Goal: Communication & Community: Participate in discussion

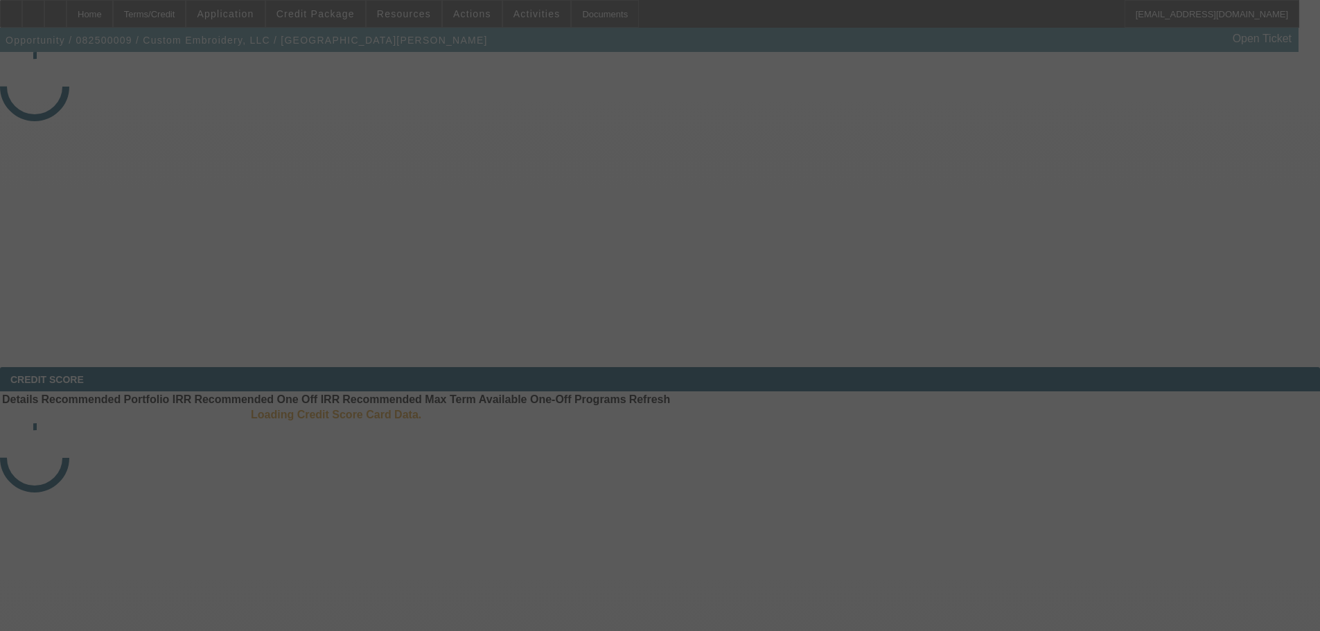
select select "3"
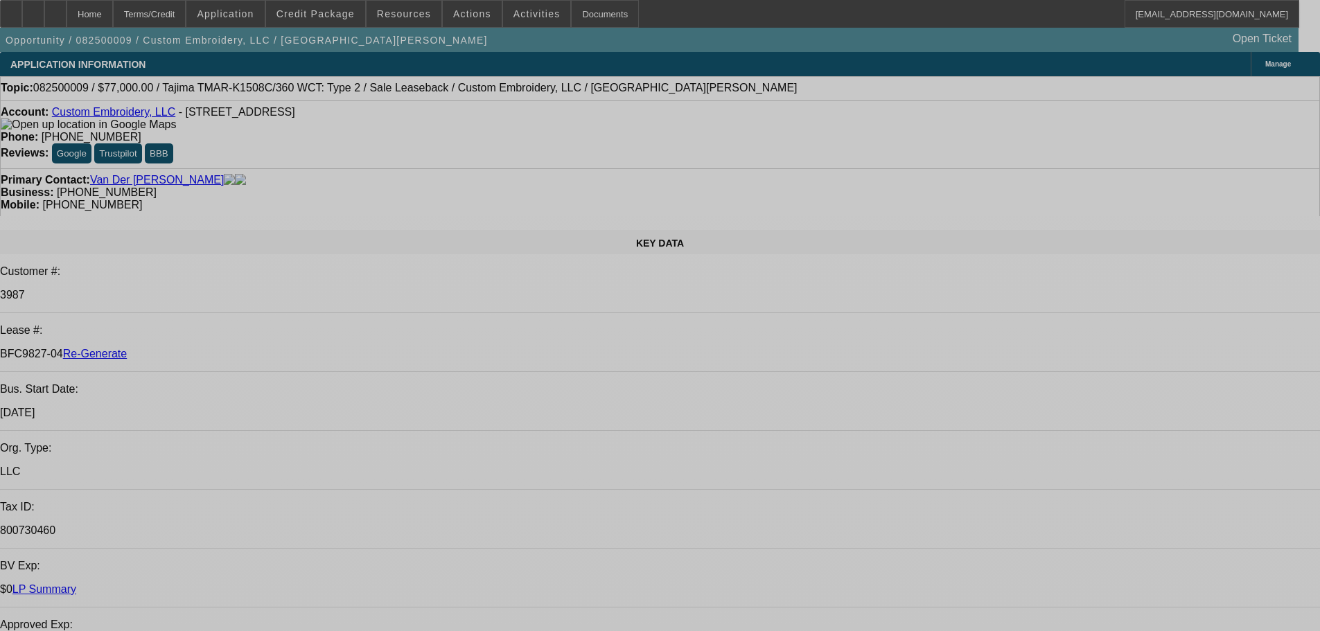
select select "0"
select select "2"
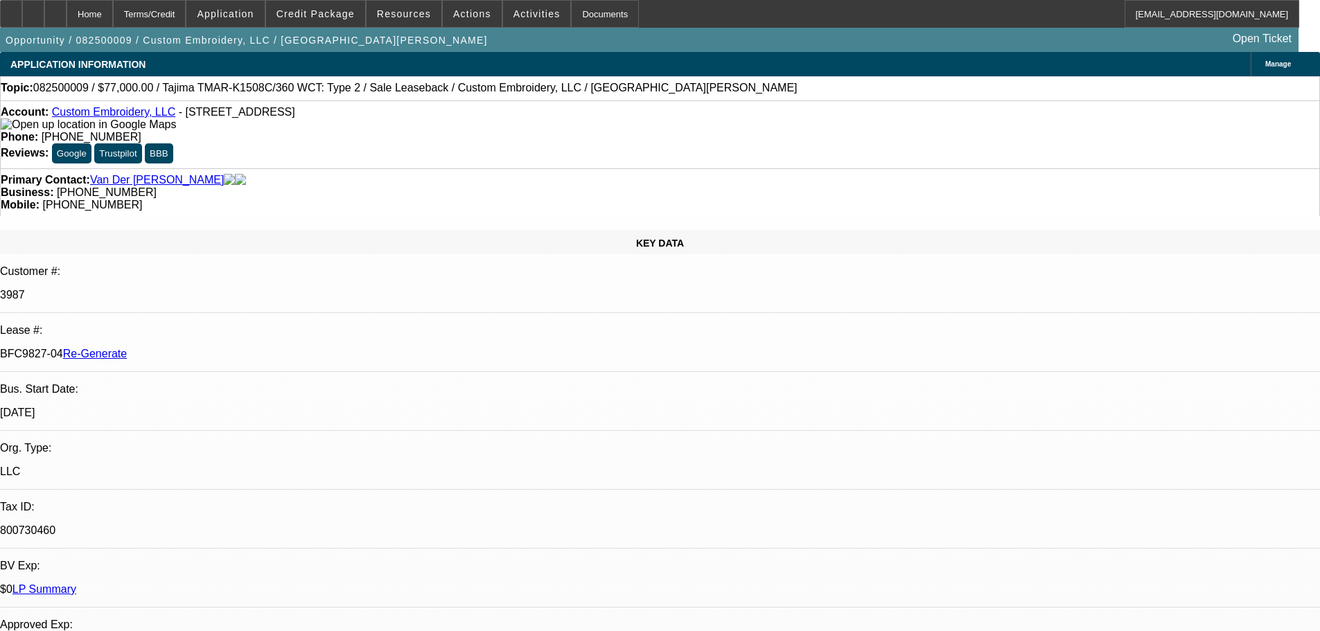
select select "2"
select select "0"
select select "2"
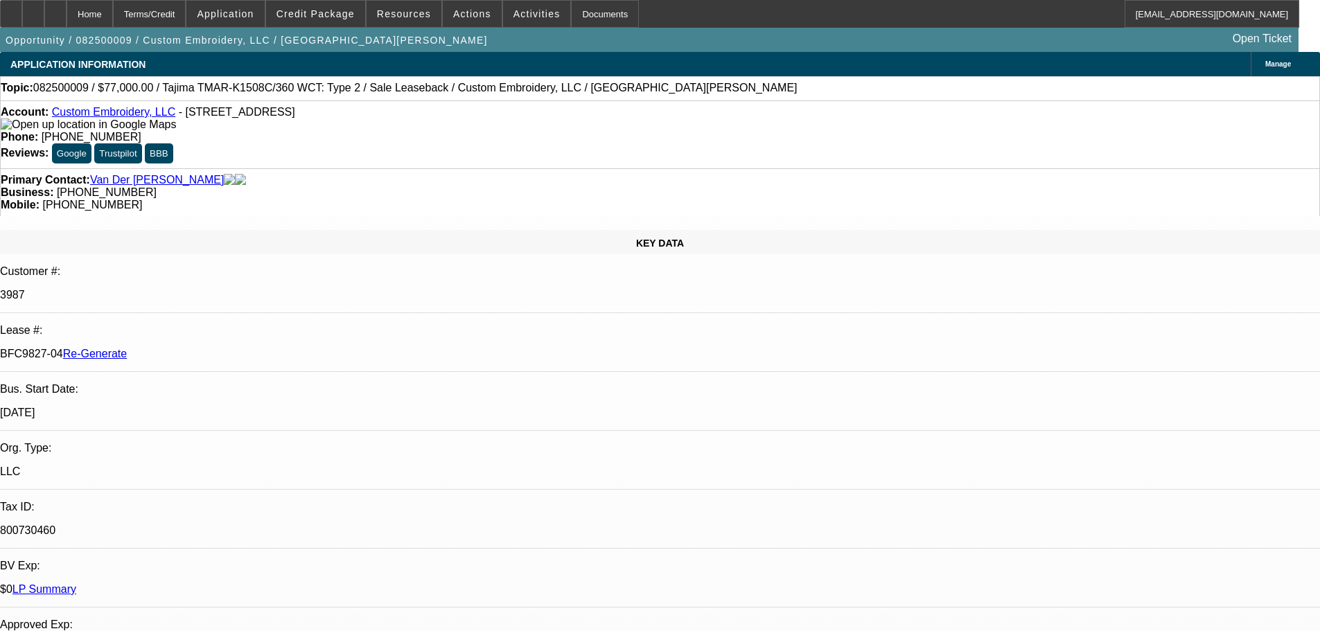
drag, startPoint x: 967, startPoint y: 550, endPoint x: 891, endPoint y: 538, distance: 77.2
copy div "8/13 - inspection approved. NEED: SBA release. Per rep customer won't have it p…"
